Goal: Check status: Check status

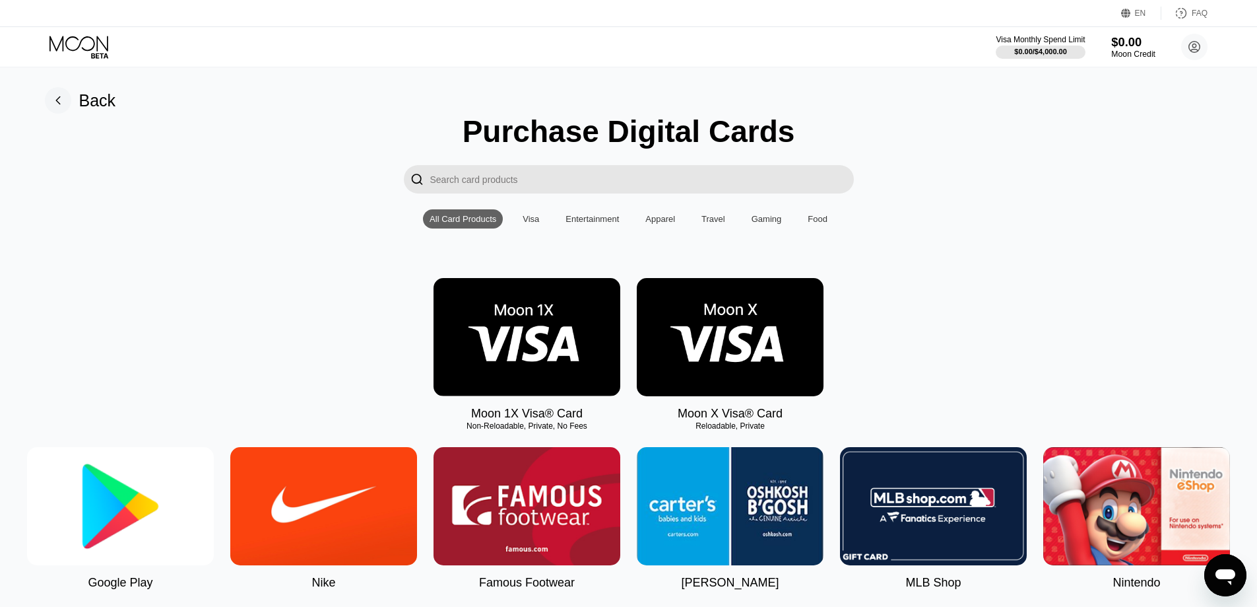
click at [1118, 55] on div "Moon Credit" at bounding box center [1134, 54] width 44 height 9
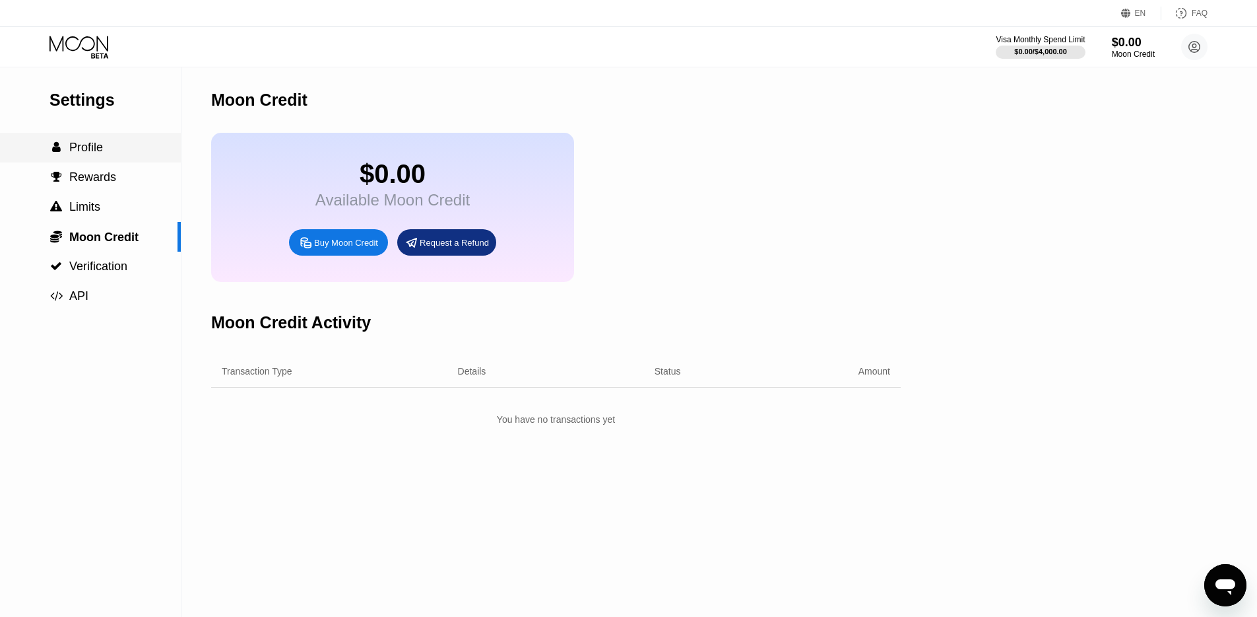
click at [137, 154] on div " Profile" at bounding box center [90, 148] width 181 height 30
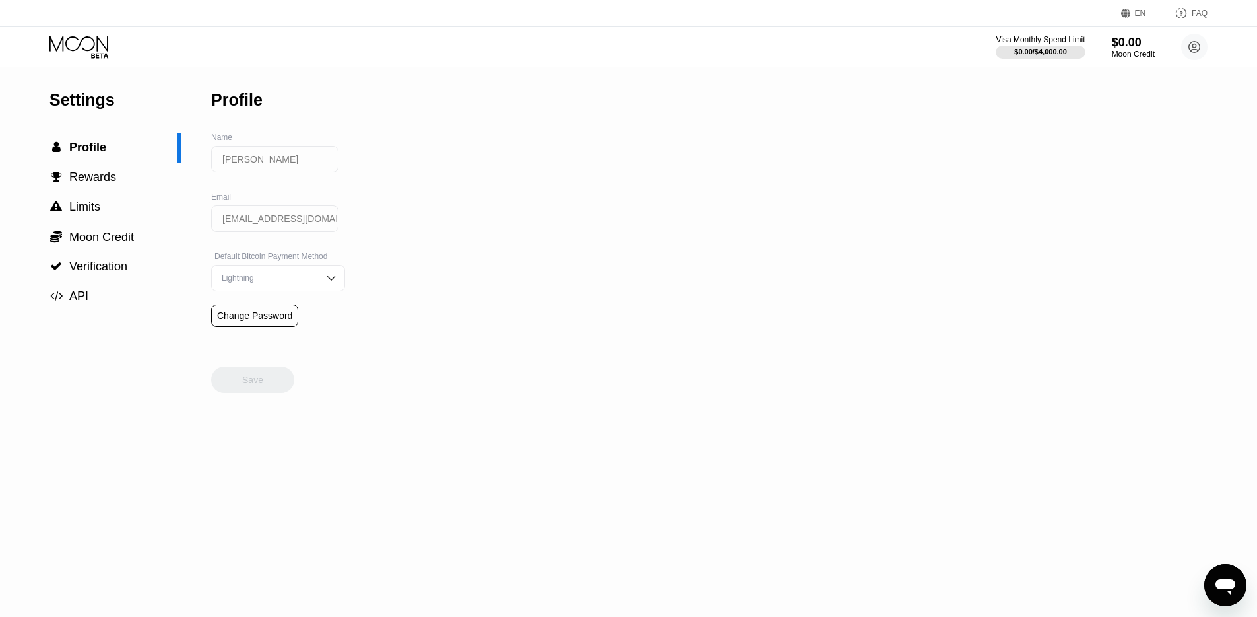
click at [76, 38] on icon at bounding box center [80, 47] width 61 height 23
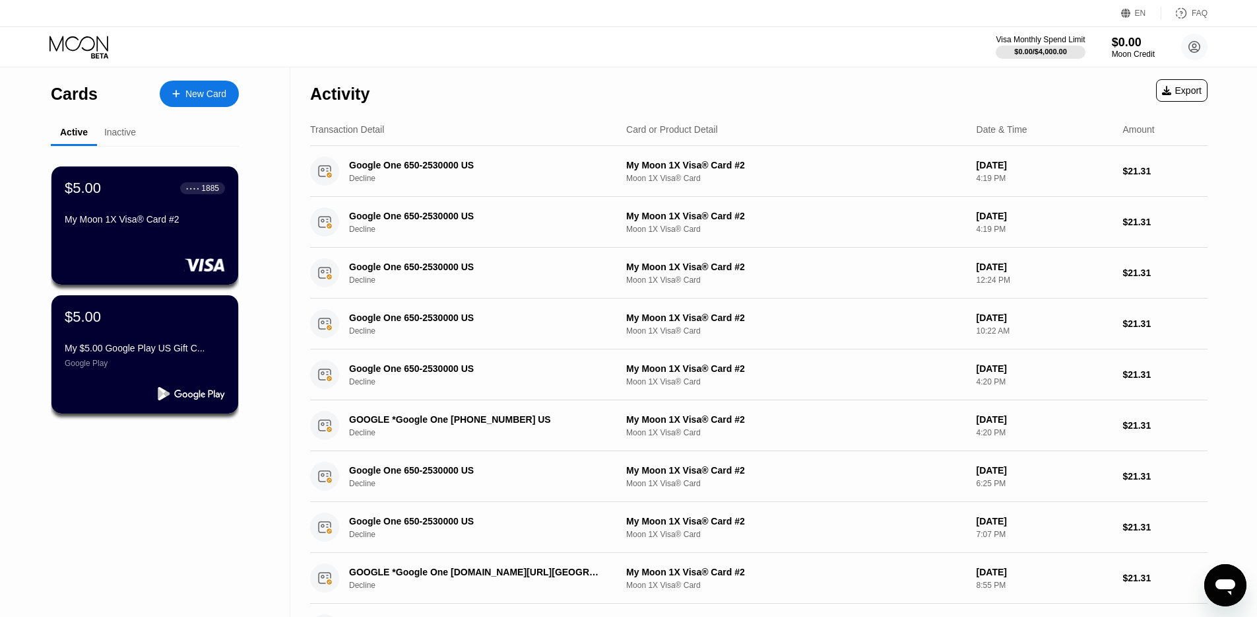
click at [130, 140] on div "Inactive" at bounding box center [120, 133] width 46 height 26
click at [129, 135] on div "Inactive" at bounding box center [120, 132] width 32 height 11
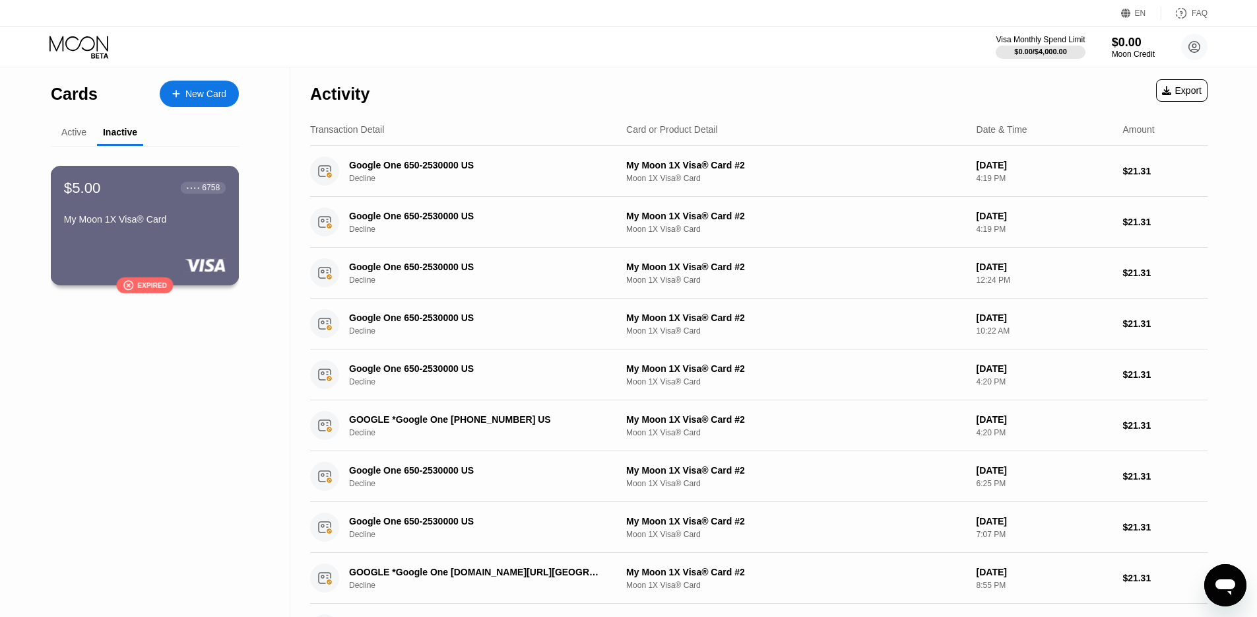
click at [178, 254] on div "$5.00 ● ● ● ● 6758 My Moon 1X Visa® Card  Expired" at bounding box center [145, 225] width 189 height 119
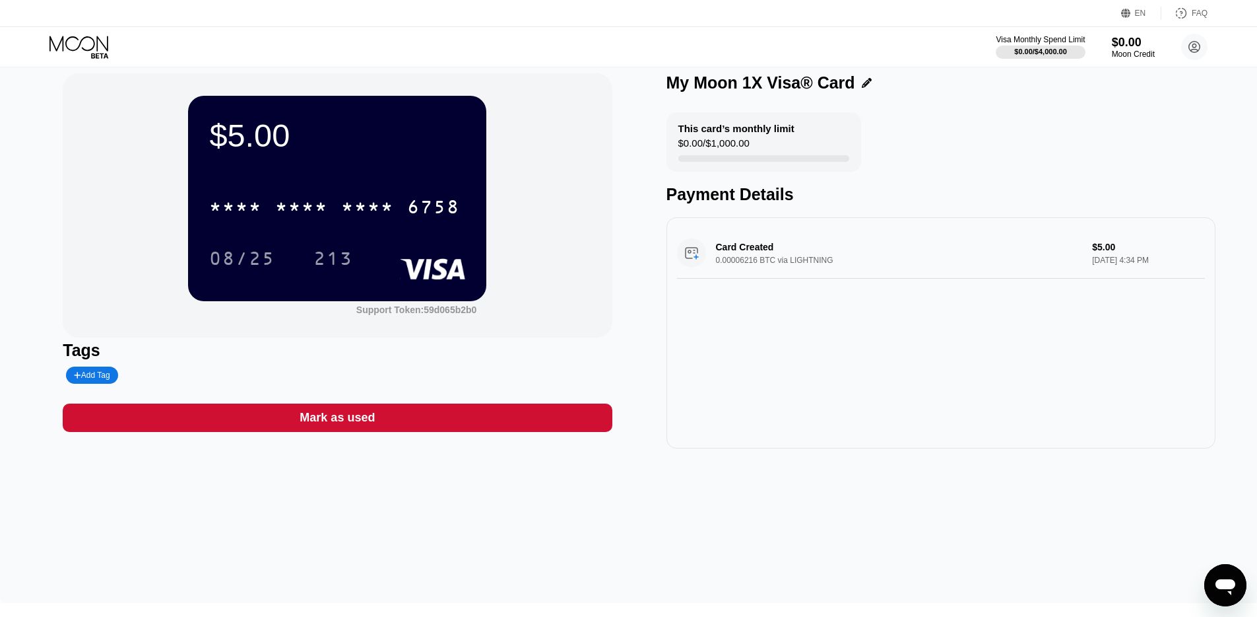
scroll to position [158, 0]
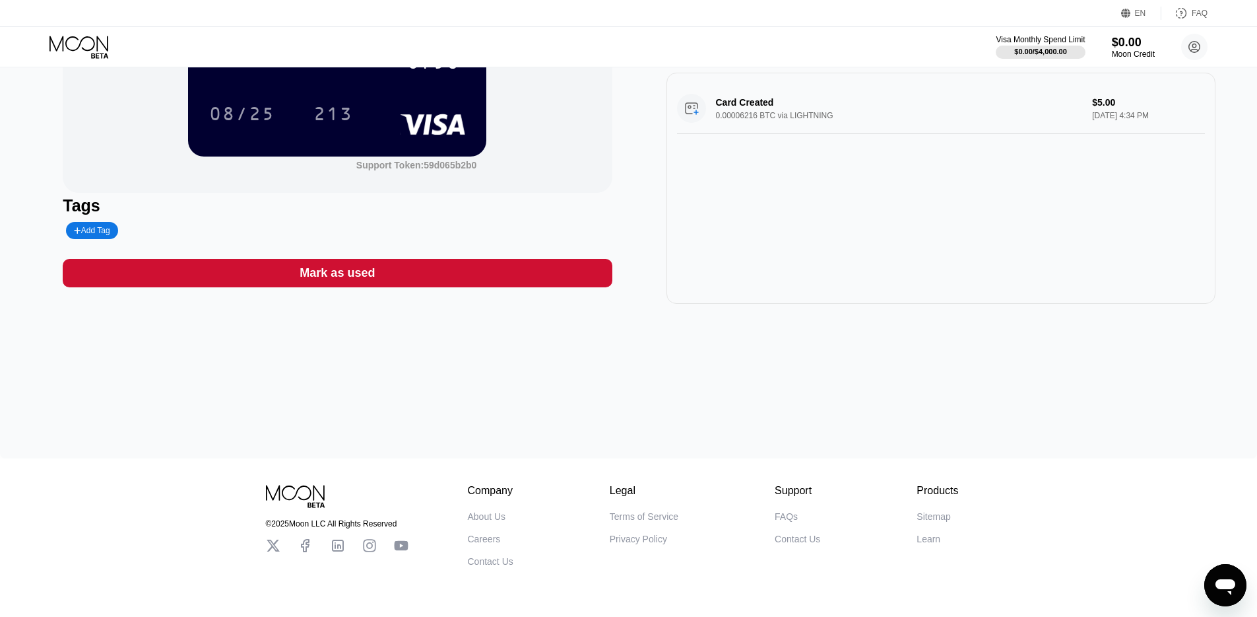
click at [1219, 575] on icon "Open messaging window" at bounding box center [1226, 585] width 24 height 24
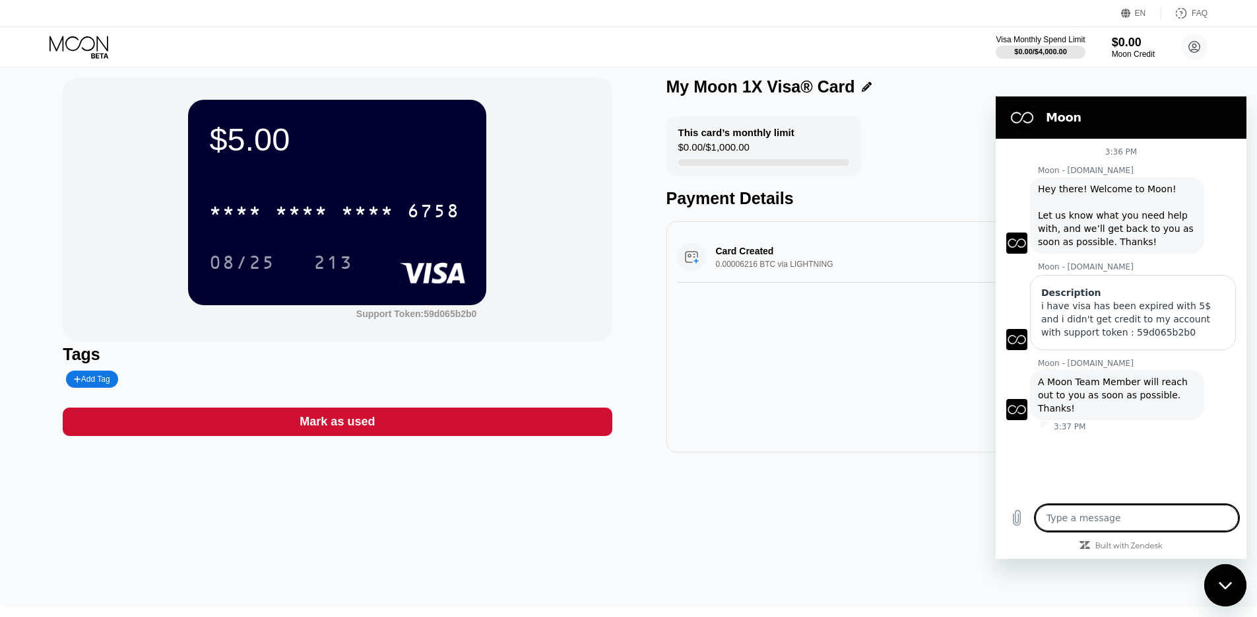
scroll to position [0, 0]
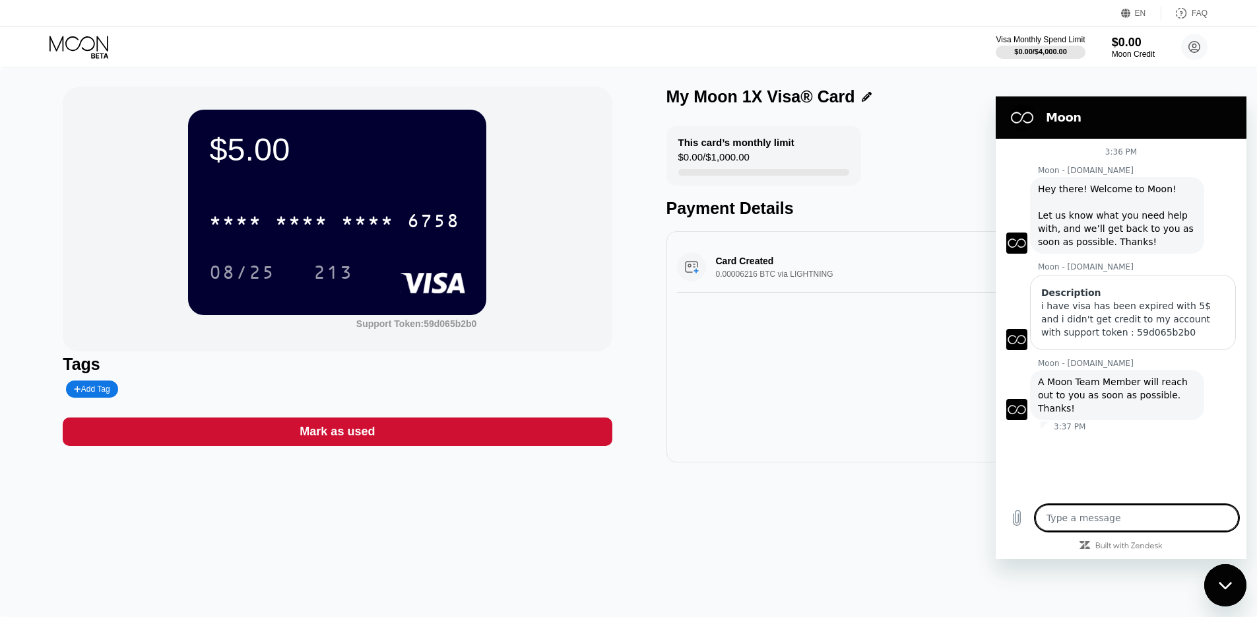
click at [68, 36] on icon at bounding box center [80, 47] width 61 height 23
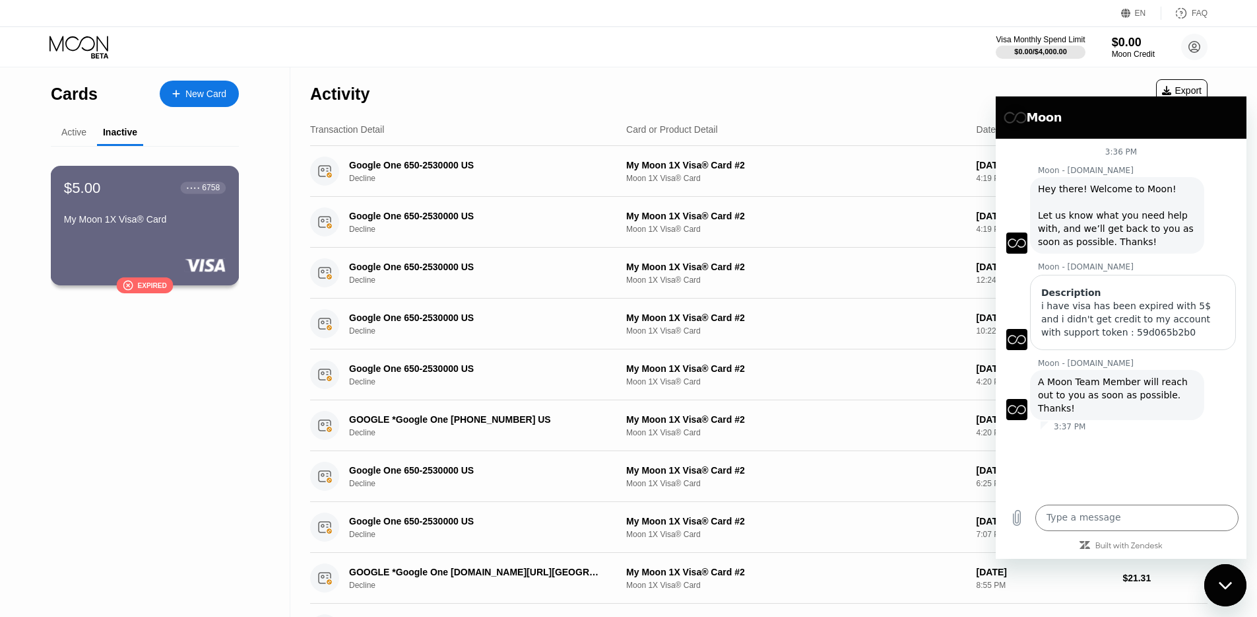
click at [195, 248] on div "$5.00 ● ● ● ● 6758 My Moon 1X Visa® Card  Expired" at bounding box center [145, 225] width 189 height 119
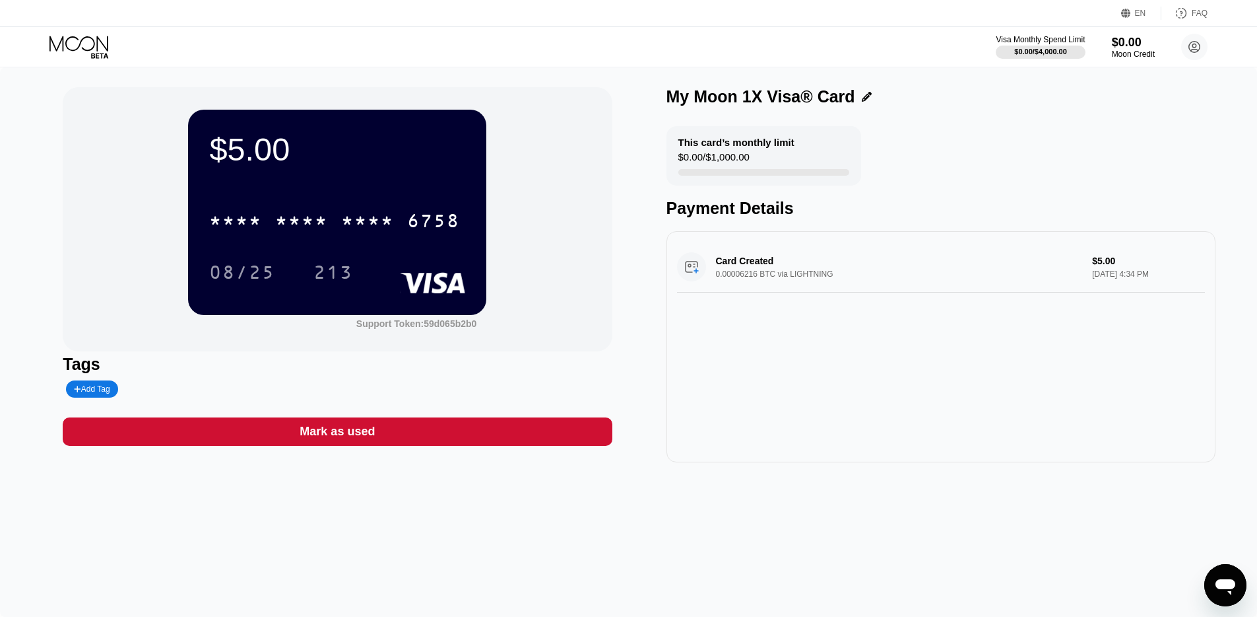
click at [85, 34] on div "Visa Monthly Spend Limit $0.00 / $4,000.00 $0.00 Moon Credit [PERSON_NAME] [EMA…" at bounding box center [628, 47] width 1257 height 40
click at [86, 37] on icon at bounding box center [79, 43] width 59 height 15
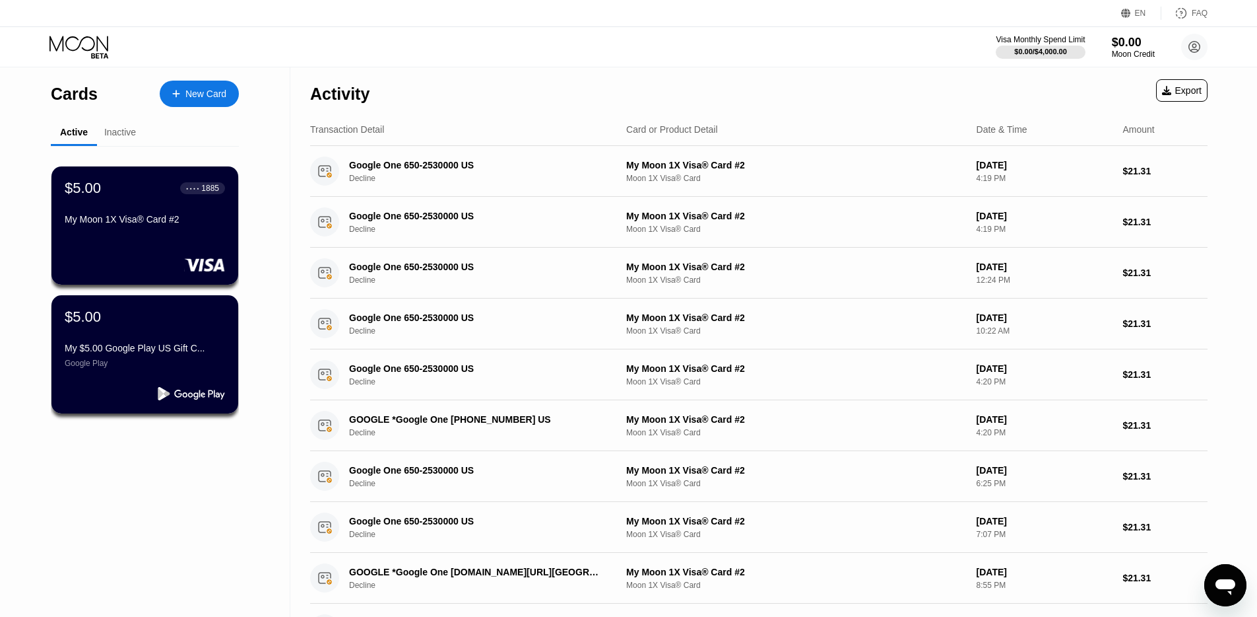
click at [71, 50] on icon at bounding box center [79, 43] width 59 height 15
click at [80, 45] on icon at bounding box center [79, 43] width 59 height 15
click at [137, 144] on div "Inactive" at bounding box center [120, 133] width 46 height 26
click at [53, 133] on div "Active" at bounding box center [74, 133] width 46 height 26
click at [108, 133] on div "Inactive" at bounding box center [120, 132] width 32 height 11
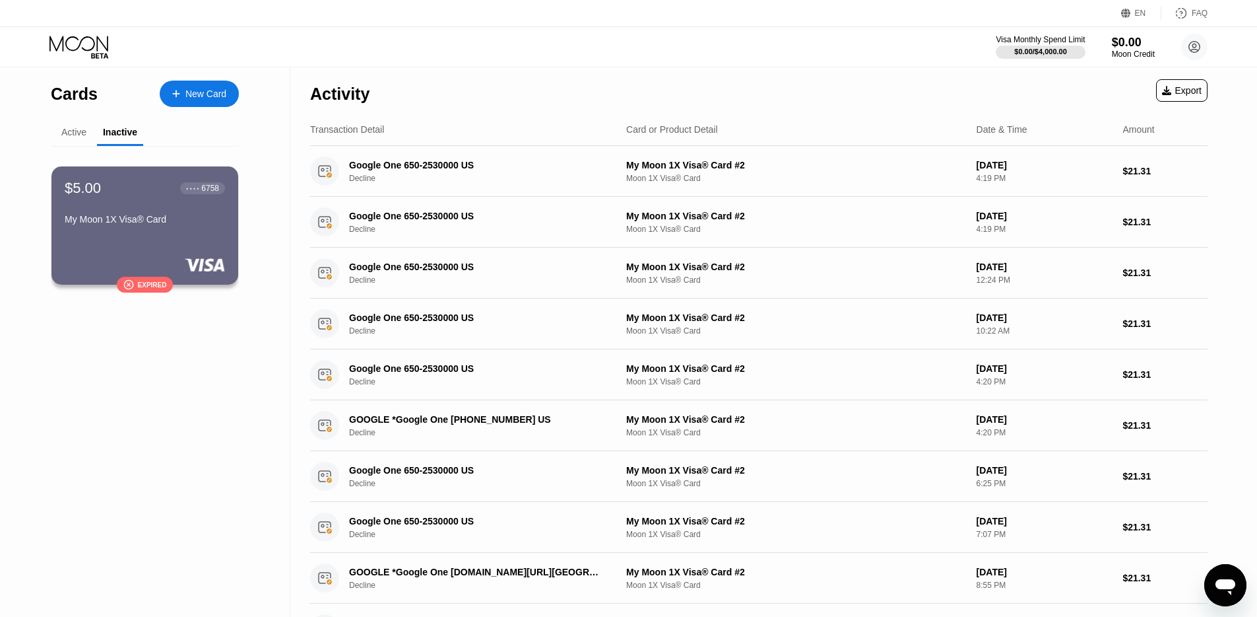
click at [147, 201] on div "$5.00 ● ● ● ● 6758 My Moon 1X Visa® Card" at bounding box center [145, 205] width 160 height 50
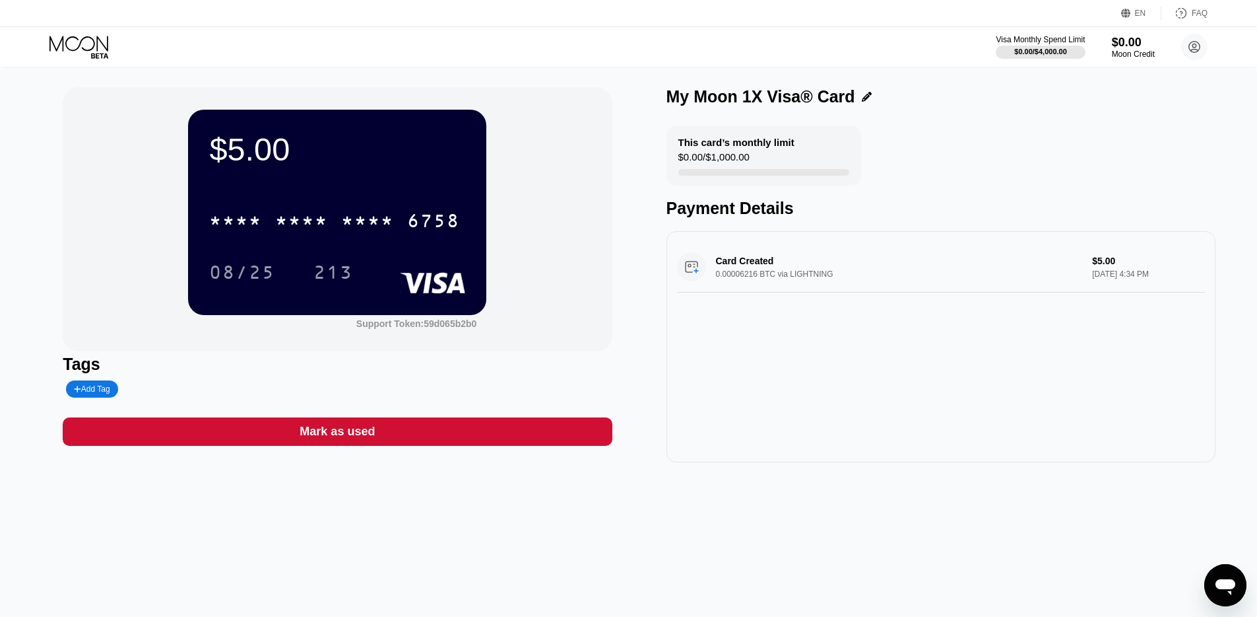
click at [83, 53] on icon at bounding box center [80, 47] width 61 height 23
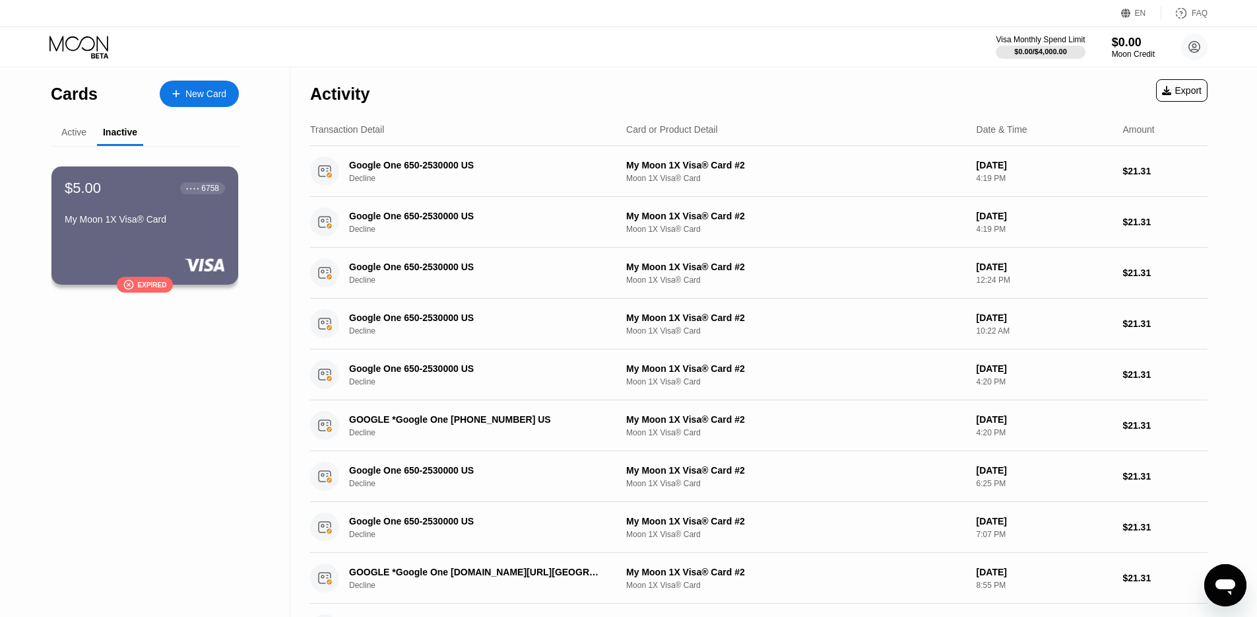
click at [349, 125] on div "Transaction Detail" at bounding box center [347, 129] width 74 height 11
